Goal: Information Seeking & Learning: Learn about a topic

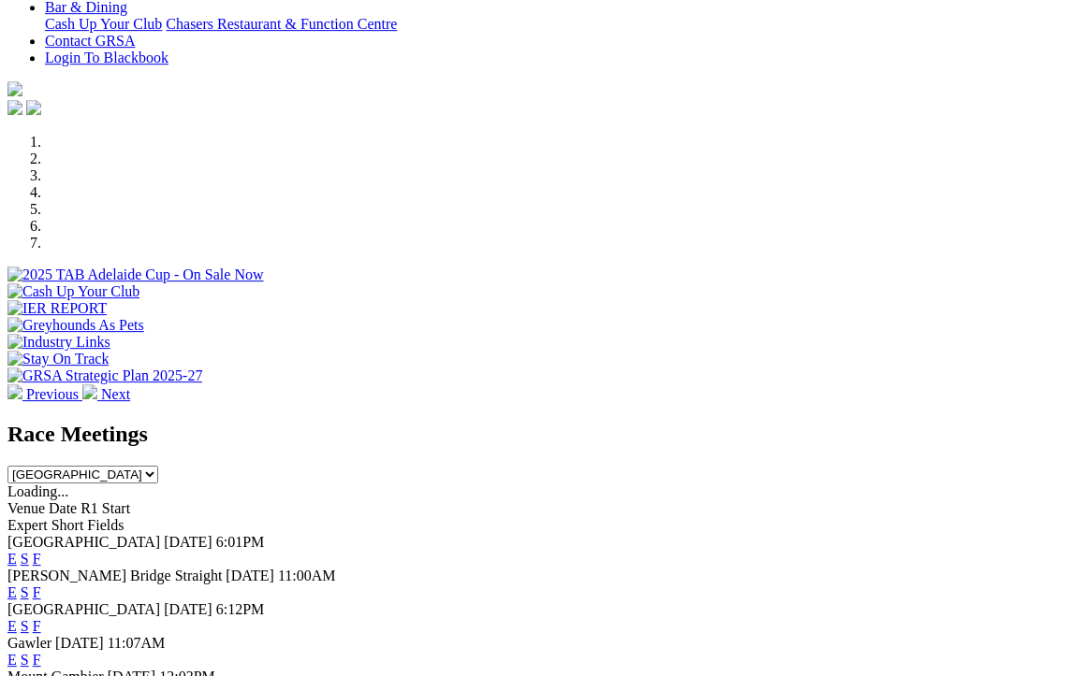
scroll to position [458, 0]
click at [41, 618] on link "F" at bounding box center [37, 626] width 8 height 16
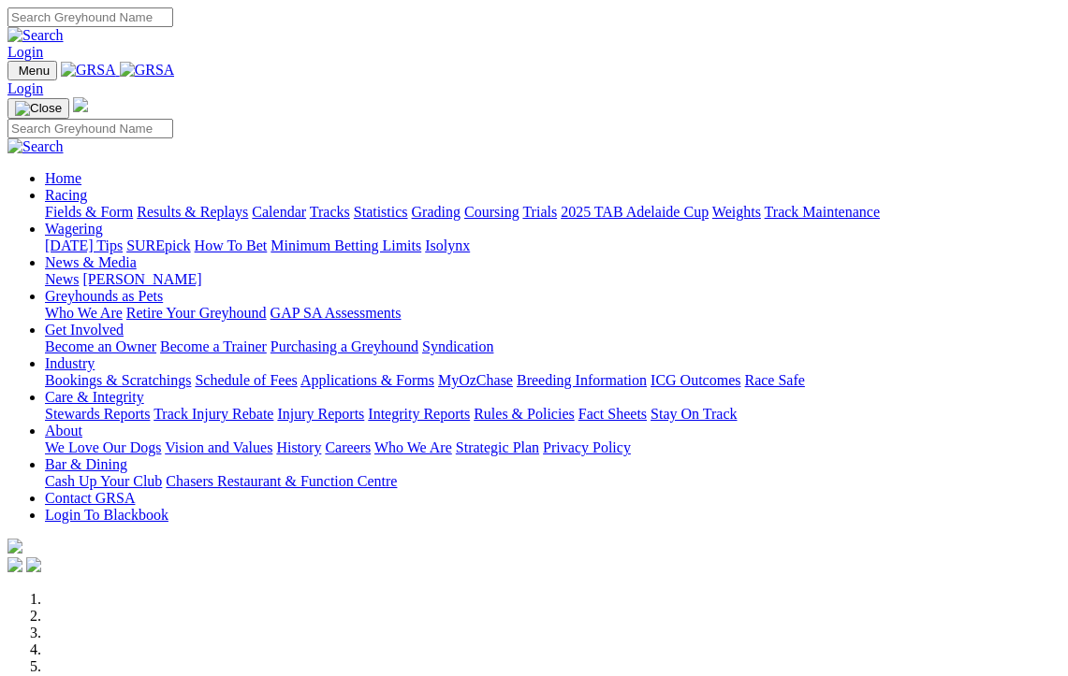
scroll to position [558, 0]
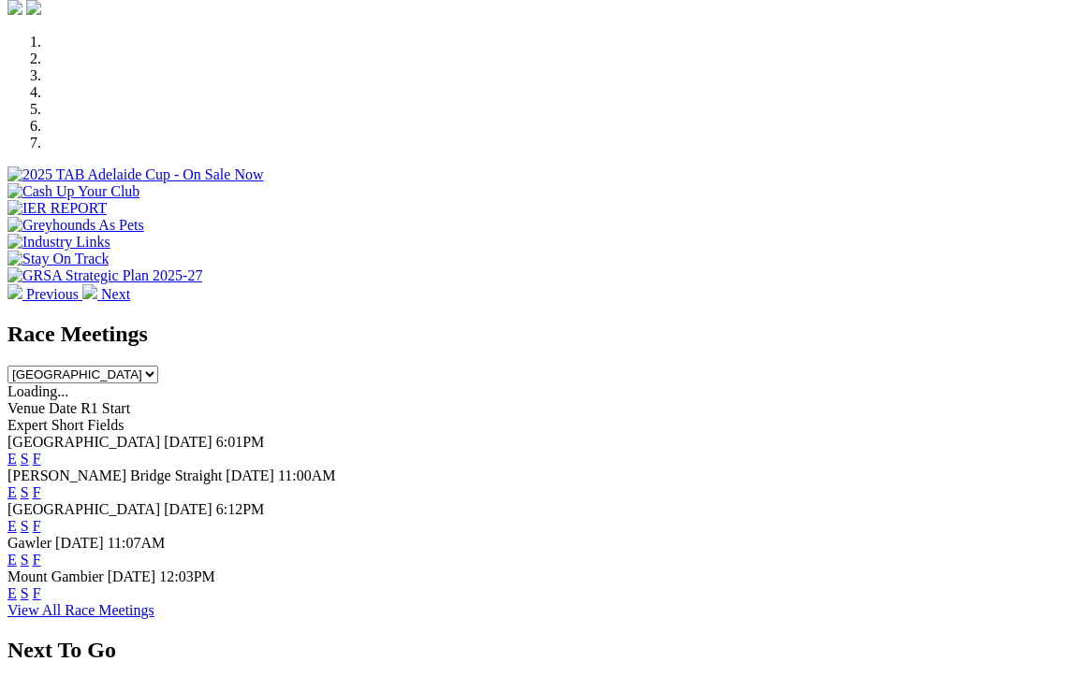
click at [17, 518] on link "E" at bounding box center [11, 526] width 9 height 16
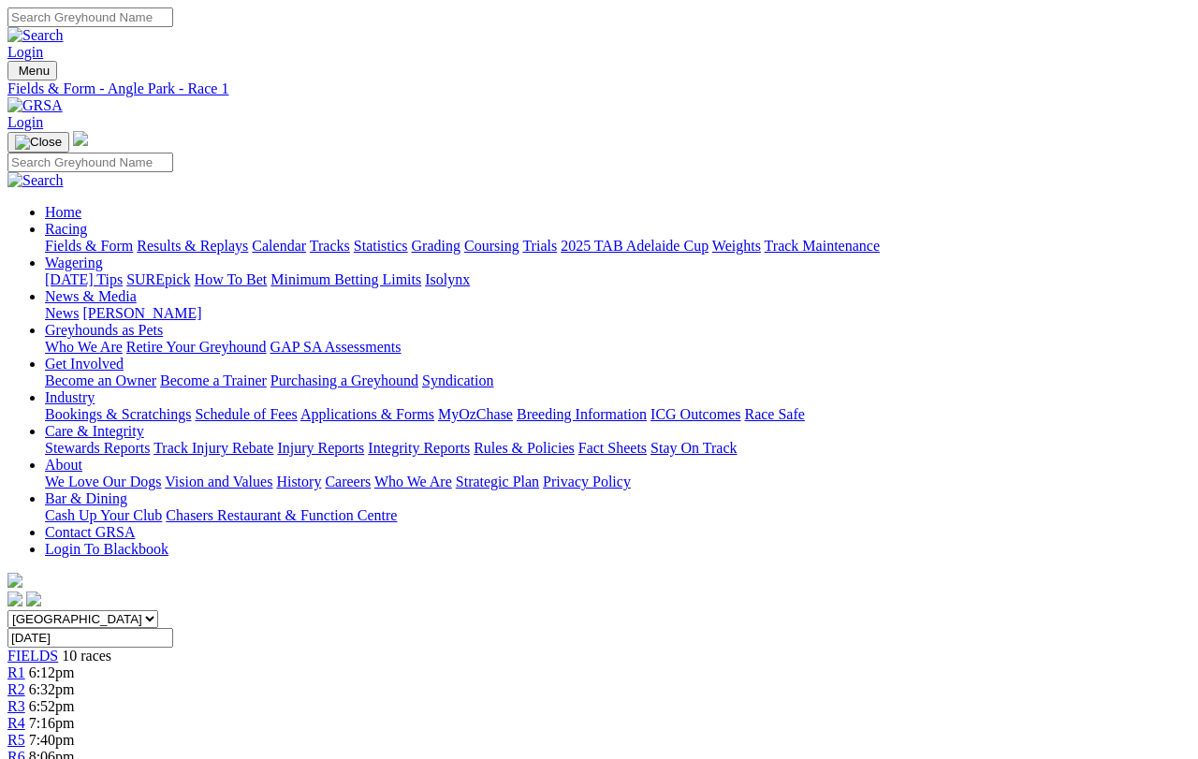
click at [25, 698] on span "R3" at bounding box center [16, 706] width 18 height 16
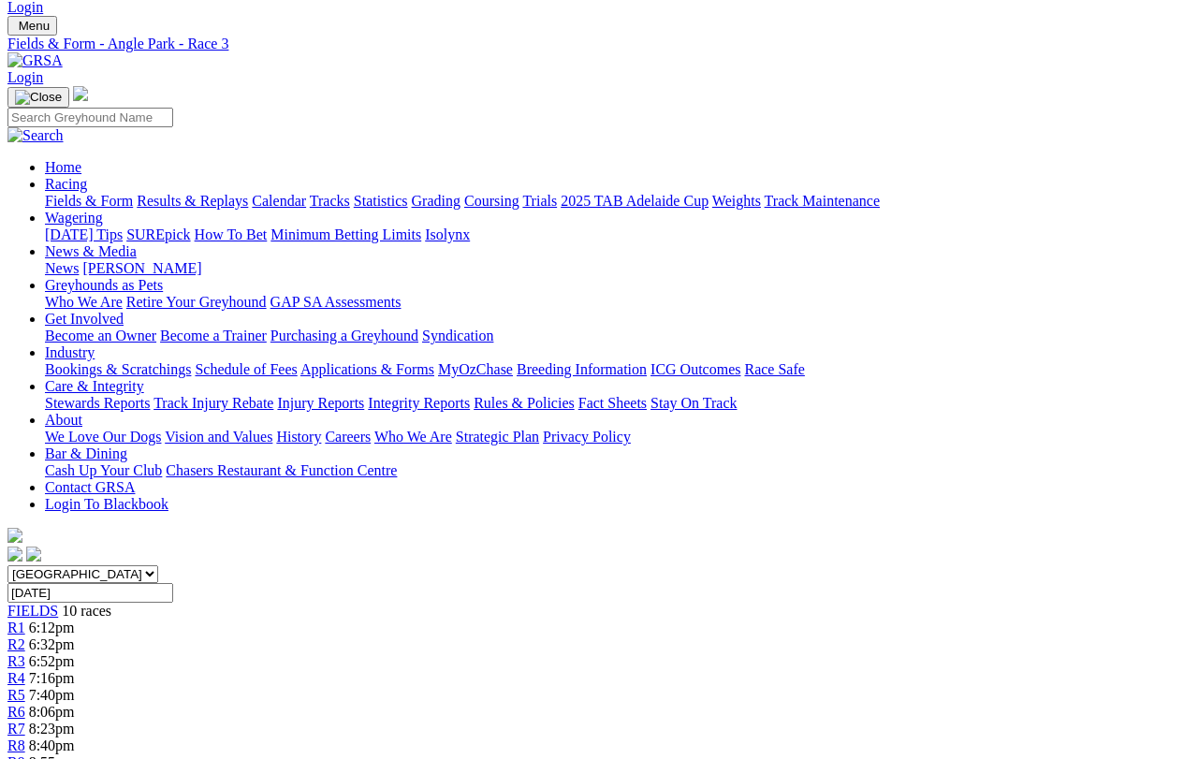
scroll to position [49, 0]
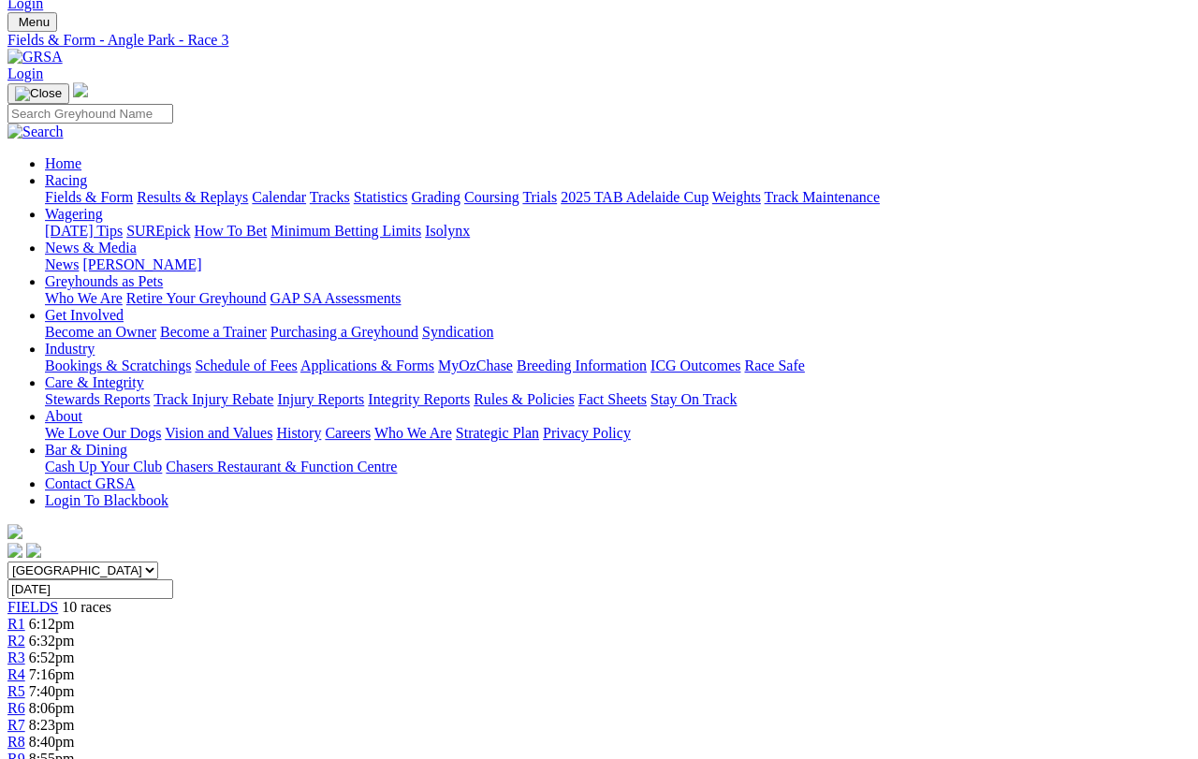
click at [25, 666] on link "R4" at bounding box center [16, 674] width 18 height 16
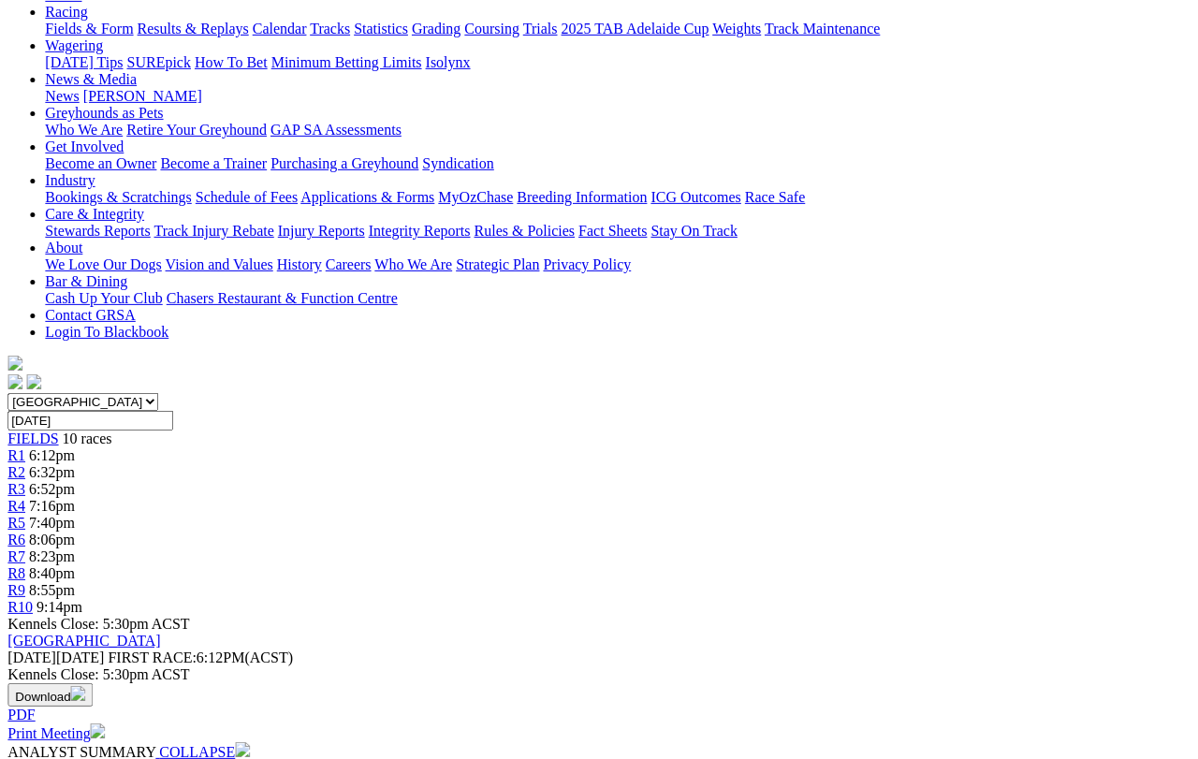
scroll to position [0, 2]
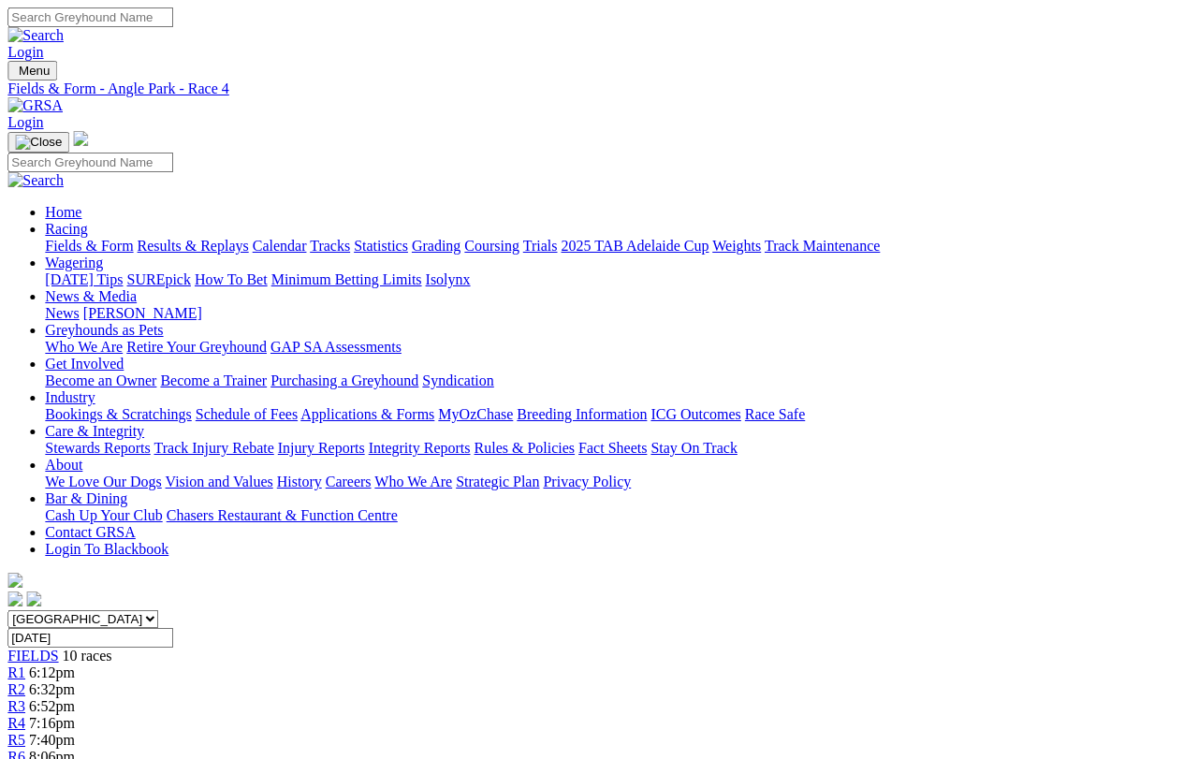
click at [25, 732] on link "R5" at bounding box center [16, 740] width 18 height 16
